Goal: Navigation & Orientation: Go to known website

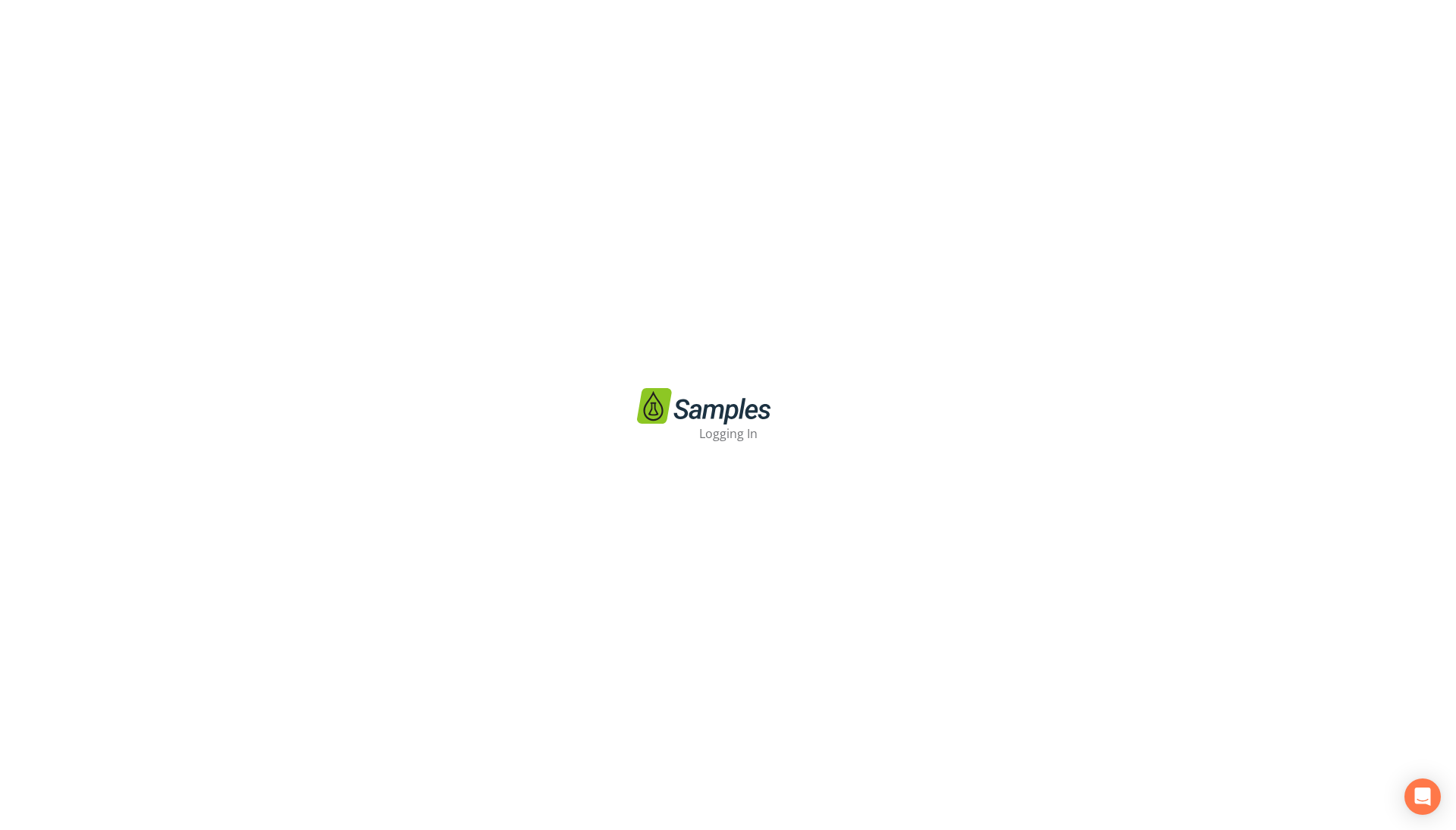
click at [1060, 727] on div "Logging In" at bounding box center [728, 415] width 1456 height 830
